Goal: Obtain resource: Obtain resource

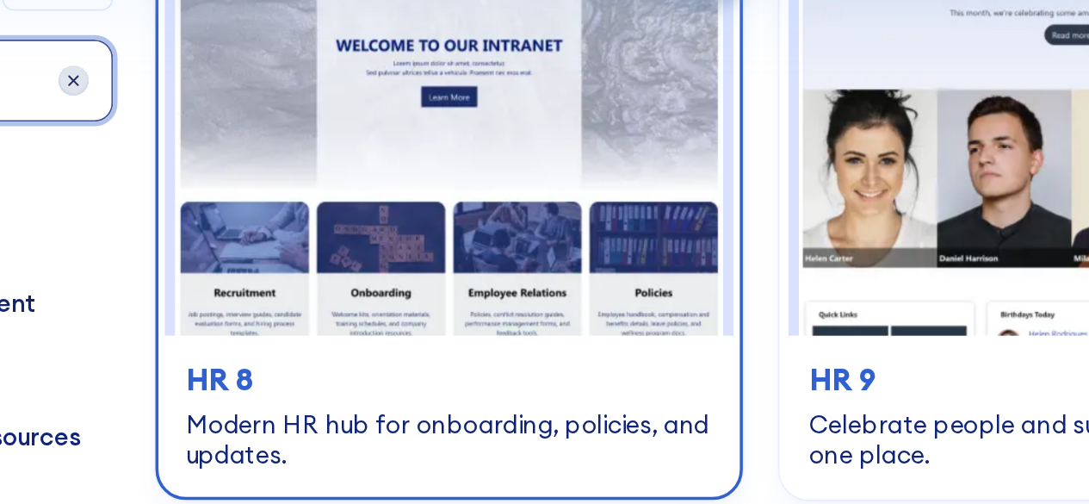
scroll to position [542, 0]
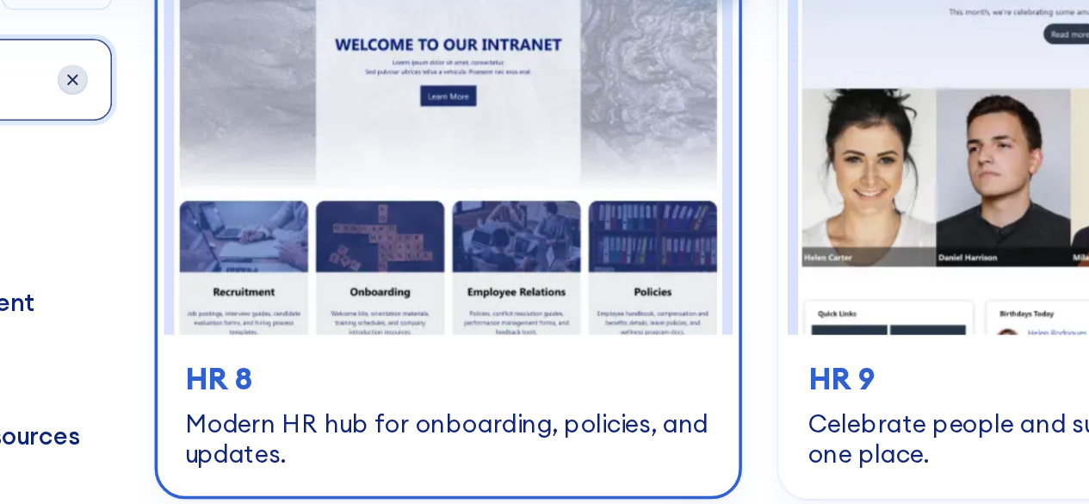
click at [497, 282] on img at bounding box center [487, 179] width 311 height 231
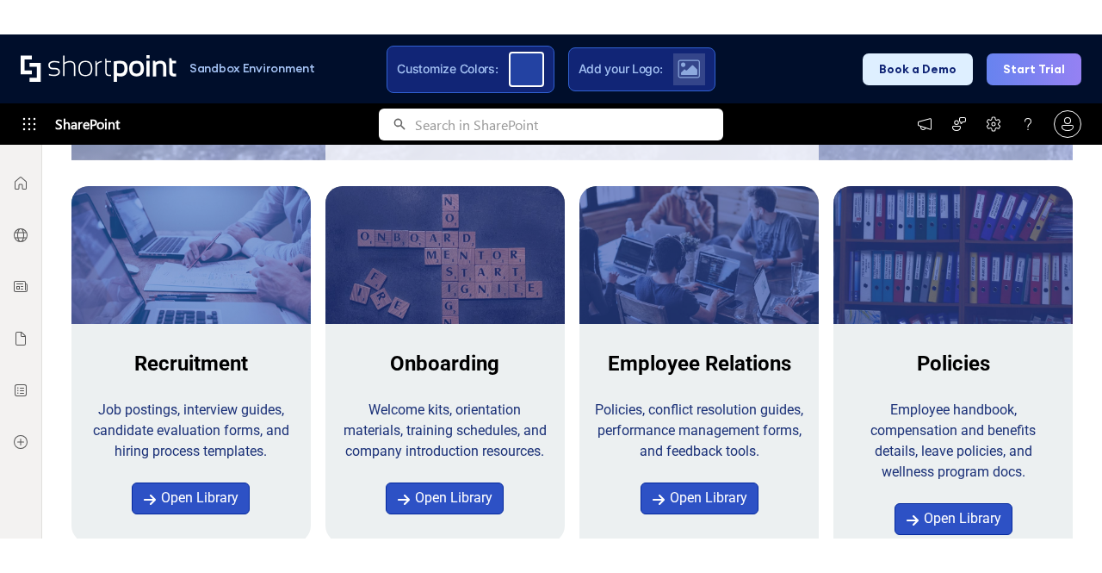
scroll to position [635, 0]
